Goal: Task Accomplishment & Management: Complete application form

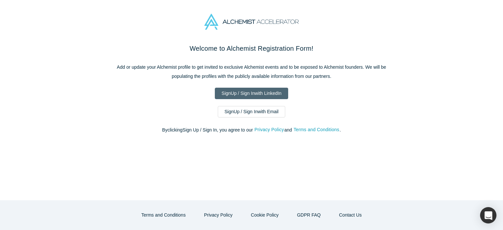
click at [248, 94] on link "Sign Up / Sign In with LinkedIn" at bounding box center [252, 93] width 74 height 11
click at [266, 20] on img at bounding box center [251, 22] width 94 height 16
click at [270, 22] on img at bounding box center [251, 22] width 94 height 16
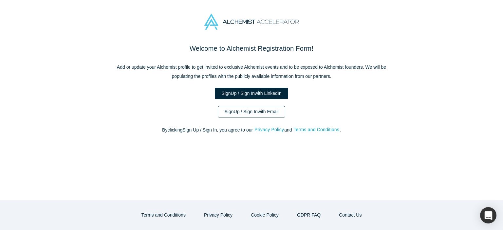
click at [253, 112] on link "Sign Up / Sign In with Email" at bounding box center [252, 111] width 68 height 11
